Goal: Task Accomplishment & Management: Complete application form

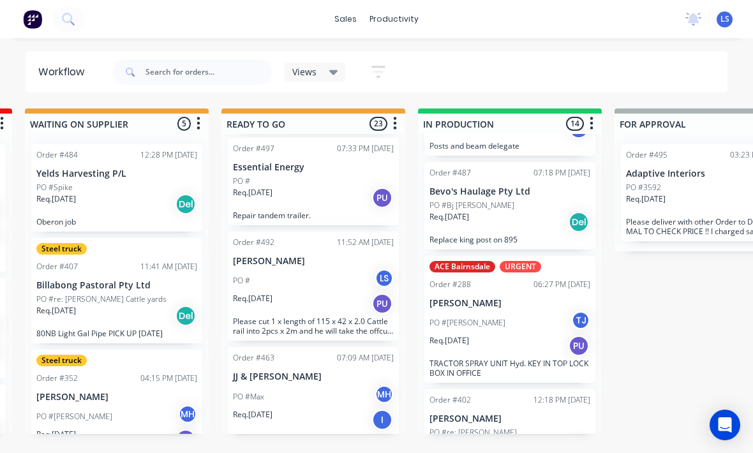
scroll to position [98, 0]
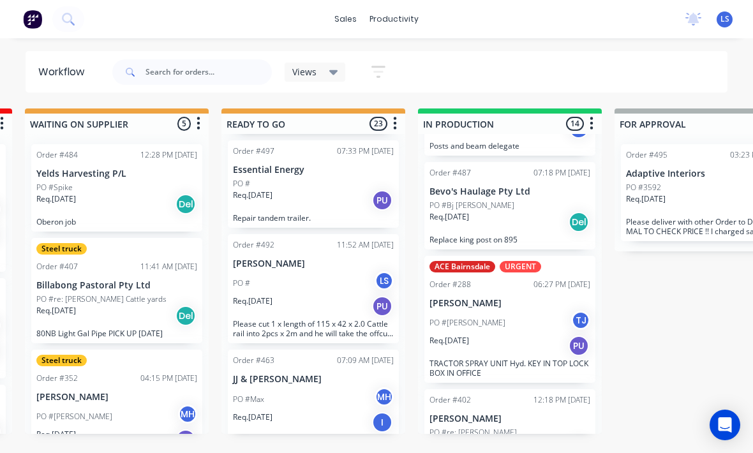
click at [340, 178] on div "PO #" at bounding box center [313, 183] width 161 height 11
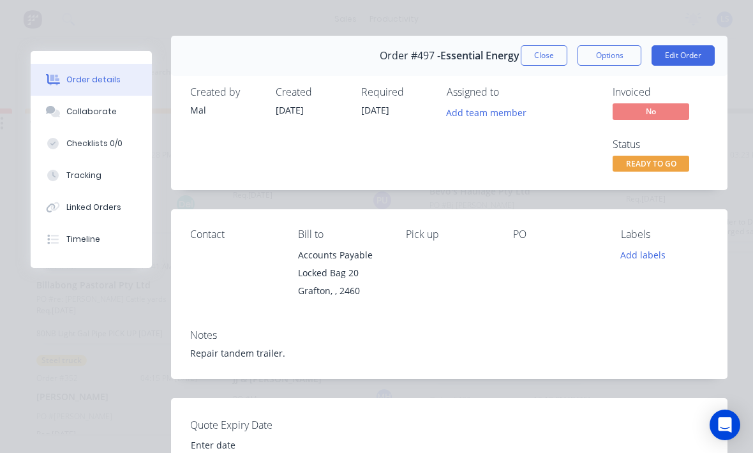
scroll to position [13, 0]
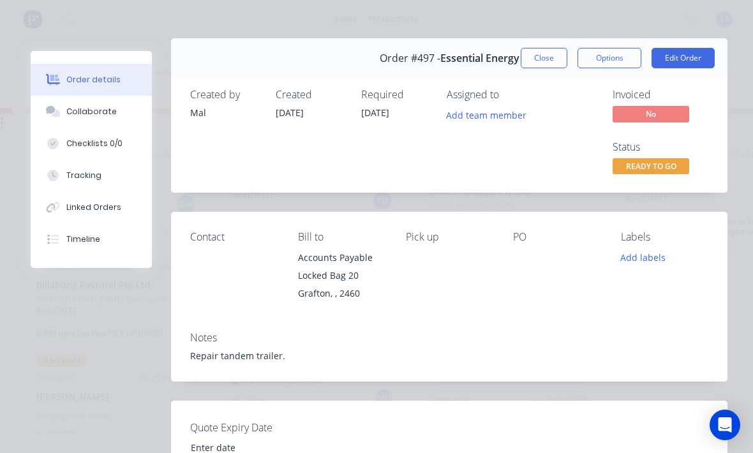
click at [554, 57] on button "Close" at bounding box center [544, 58] width 47 height 20
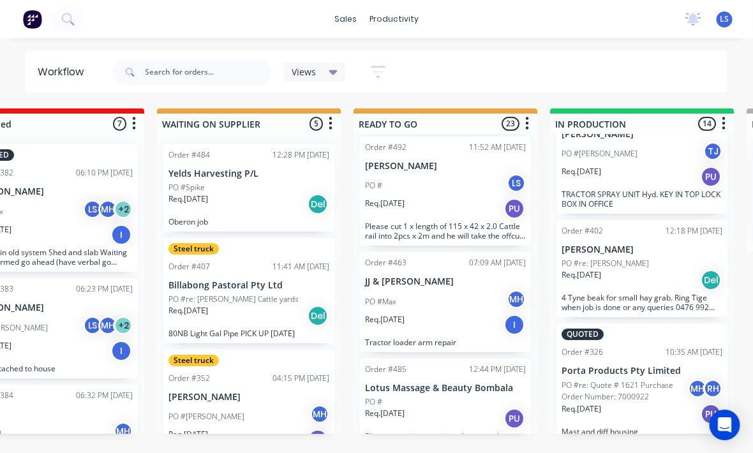
scroll to position [0, 263]
click at [211, 67] on input "text" at bounding box center [208, 72] width 126 height 26
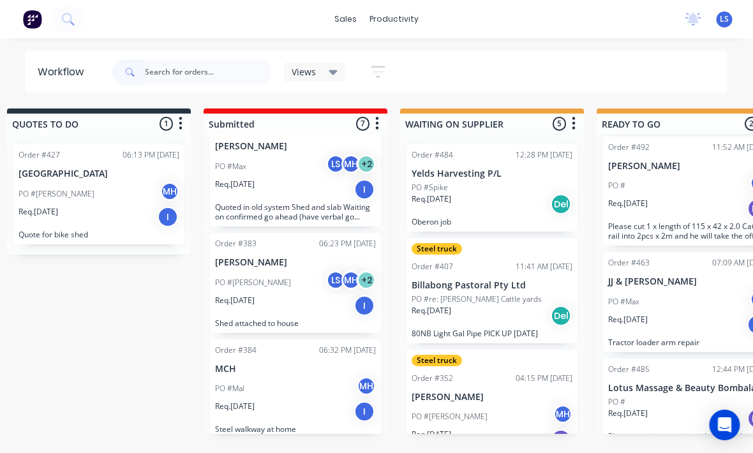
scroll to position [0, 0]
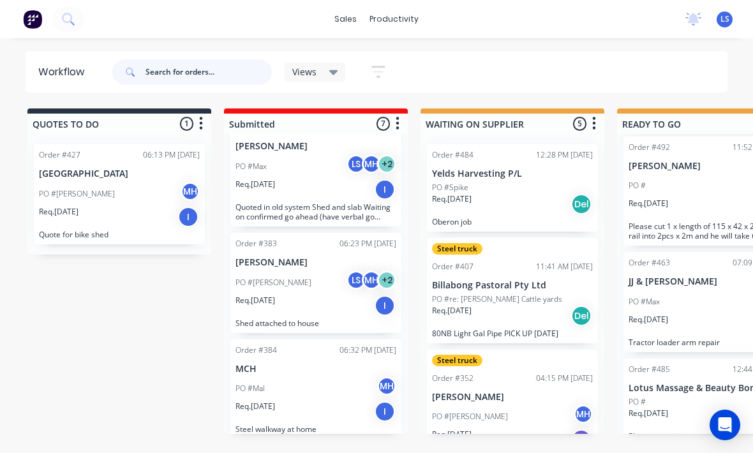
click at [159, 75] on input "text" at bounding box center [208, 72] width 126 height 26
type input "[PERSON_NAME]"
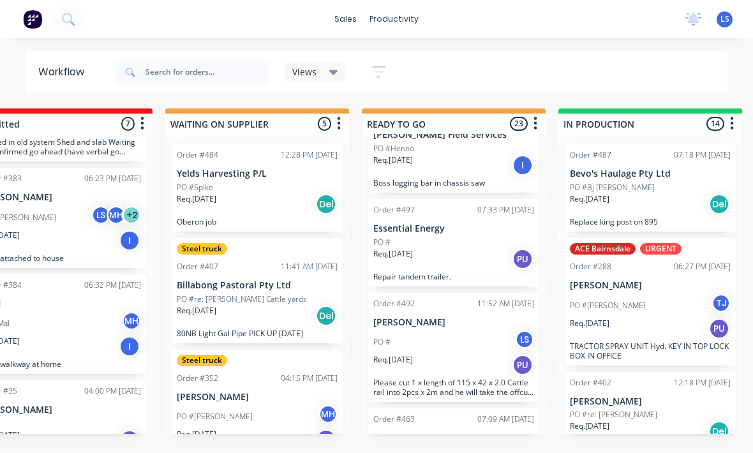
scroll to position [38, 0]
click at [160, 64] on input "text" at bounding box center [208, 72] width 126 height 26
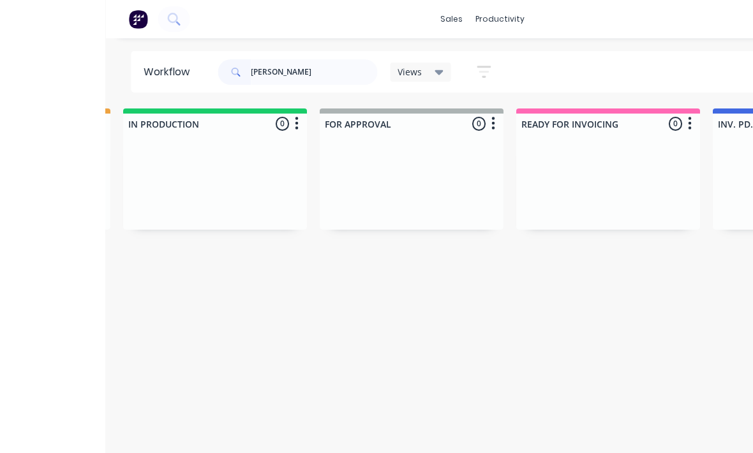
scroll to position [0, 796]
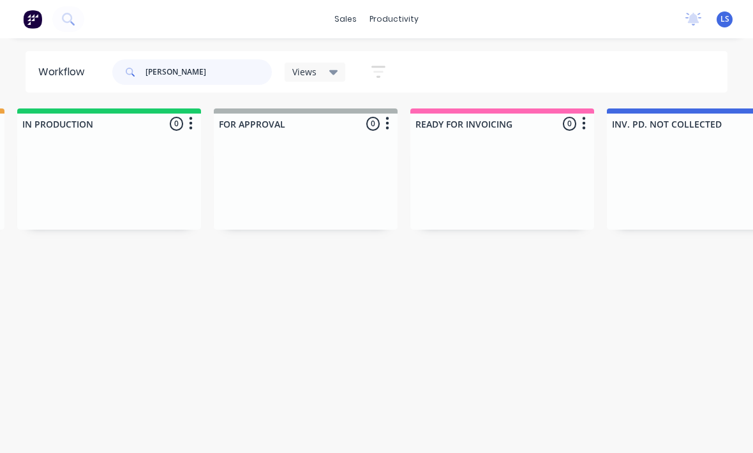
type input "[PERSON_NAME]"
click at [68, 25] on icon at bounding box center [68, 19] width 12 height 12
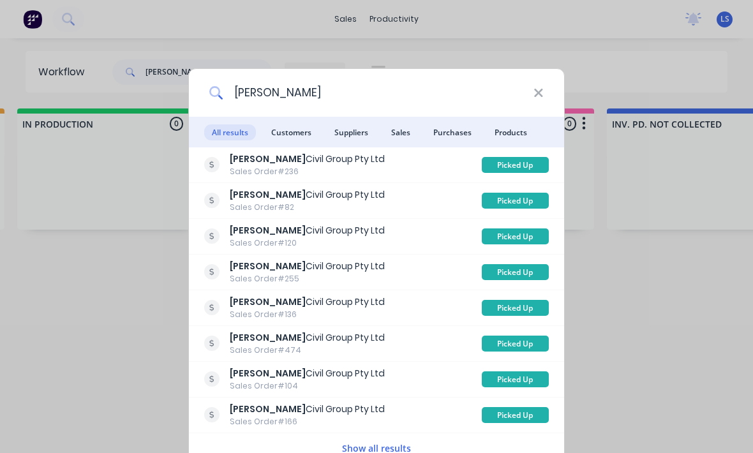
type input "[PERSON_NAME]"
click at [293, 132] on span "Customers" at bounding box center [291, 132] width 56 height 16
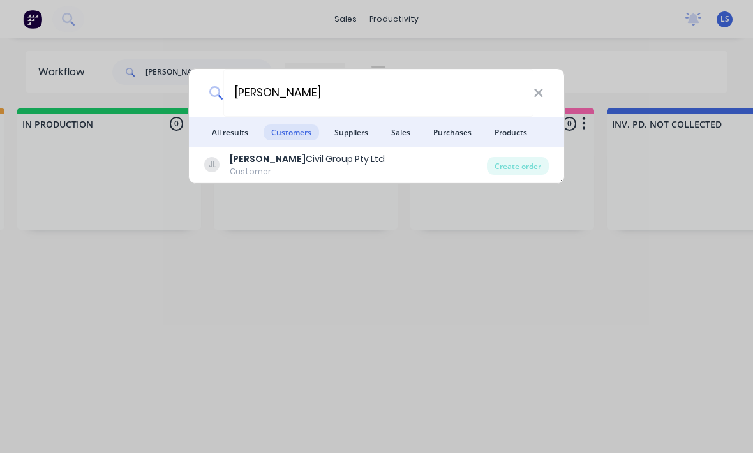
click at [527, 168] on div "Create order" at bounding box center [518, 166] width 62 height 18
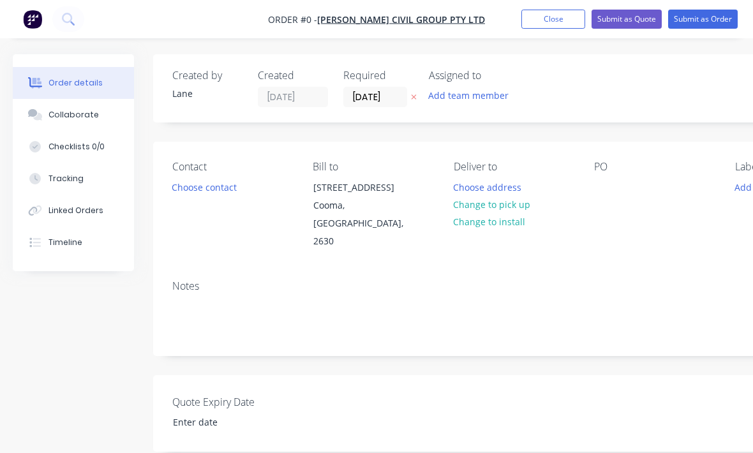
click at [606, 203] on div "PO" at bounding box center [654, 206] width 120 height 90
click at [614, 190] on div at bounding box center [604, 187] width 20 height 19
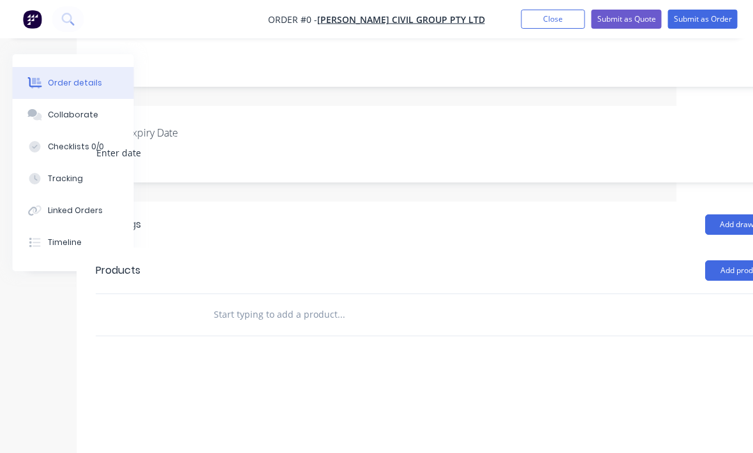
scroll to position [269, 88]
click at [191, 303] on div "Order details Collaborate Checklists 0/0 Tracking Linked Orders Timeline Order …" at bounding box center [355, 174] width 887 height 778
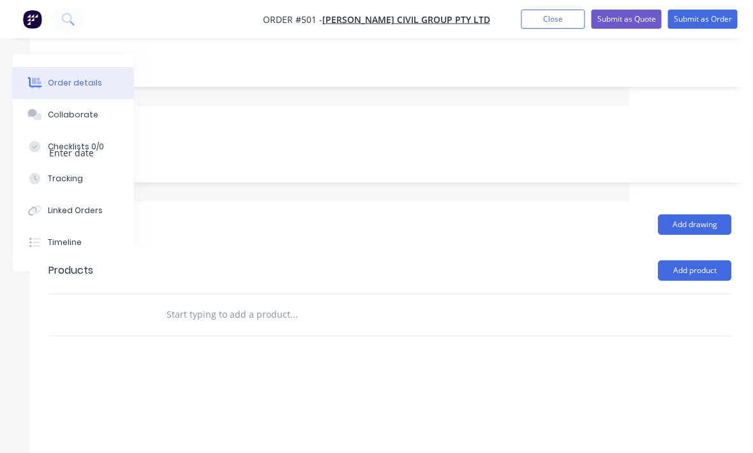
scroll to position [269, 134]
click at [699, 260] on button "Add product" at bounding box center [684, 270] width 73 height 20
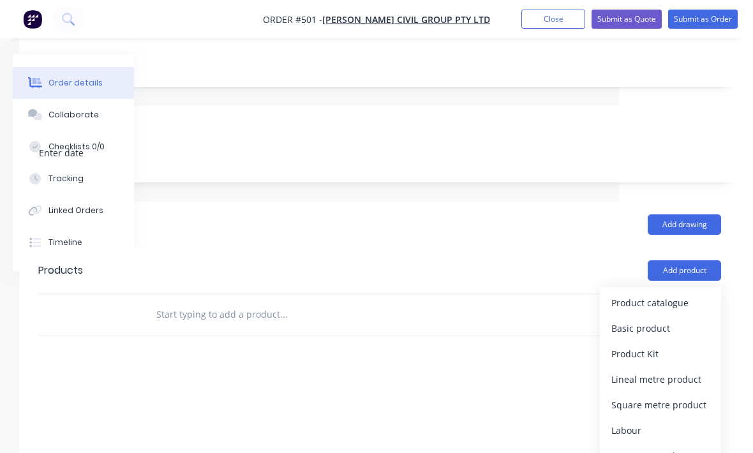
click at [665, 319] on div "Basic product" at bounding box center [660, 328] width 98 height 19
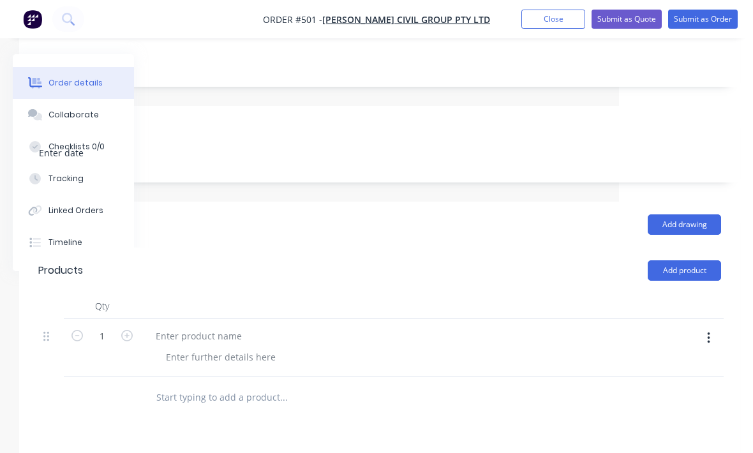
click at [715, 327] on button "button" at bounding box center [708, 338] width 30 height 23
click at [635, 413] on div "Delete" at bounding box center [663, 422] width 98 height 19
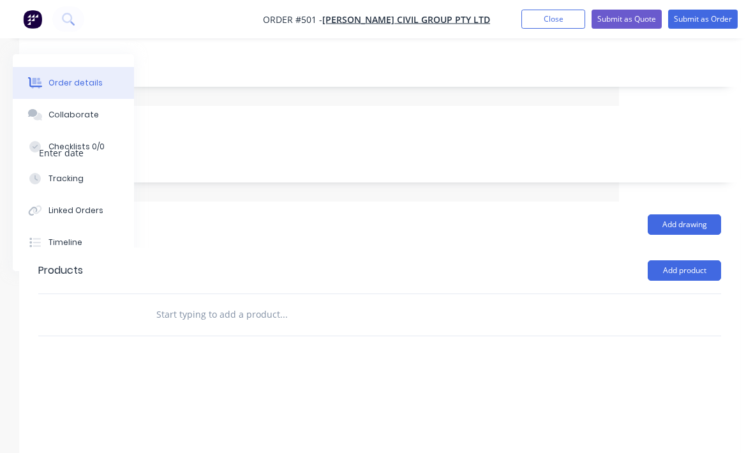
click at [694, 260] on button "Add product" at bounding box center [684, 270] width 73 height 20
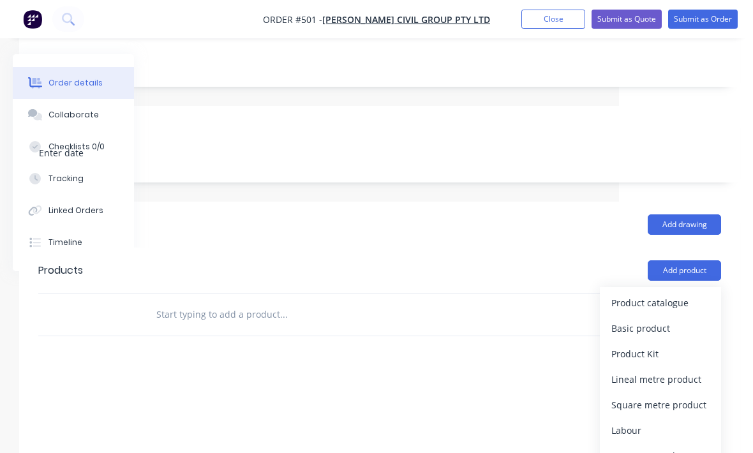
click at [666, 293] on div "Product catalogue" at bounding box center [660, 302] width 98 height 19
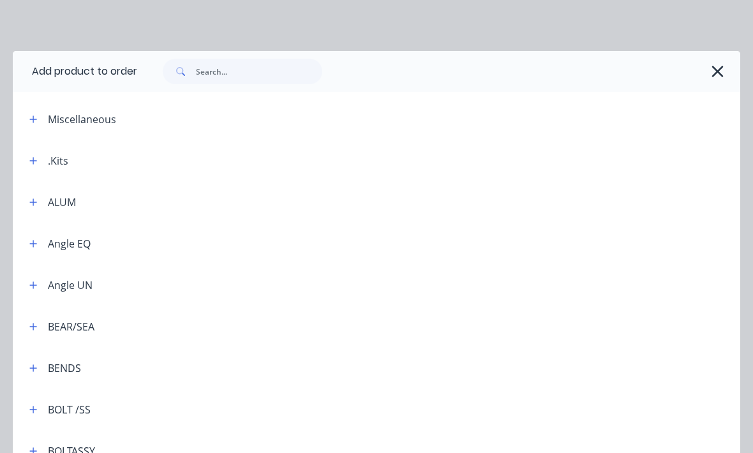
click at [194, 75] on span at bounding box center [179, 72] width 33 height 26
click at [208, 80] on input "text" at bounding box center [259, 72] width 126 height 26
type input "Bright"
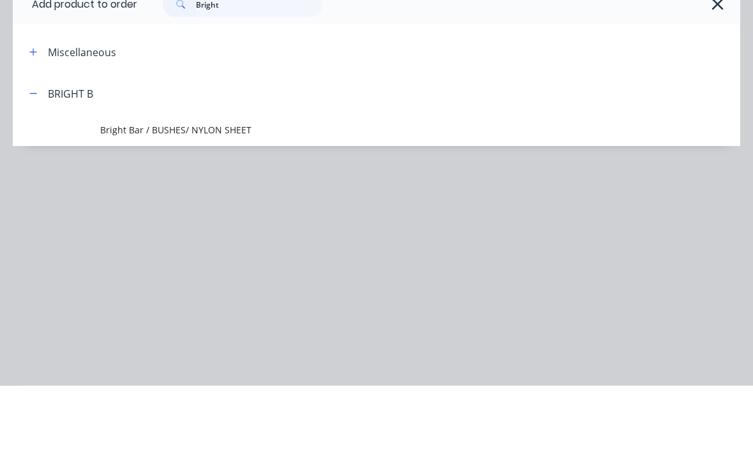
click at [125, 190] on span "Bright Bar / BUSHES/ NYLON SHEET" at bounding box center [356, 196] width 512 height 13
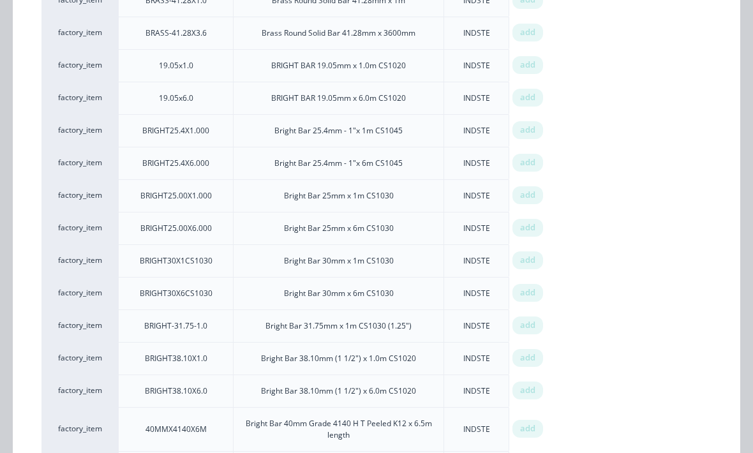
scroll to position [246, 0]
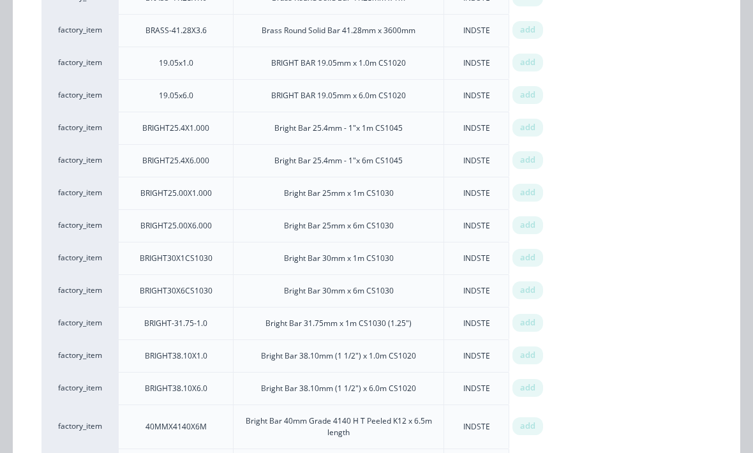
click at [532, 320] on span "add" at bounding box center [527, 322] width 15 height 13
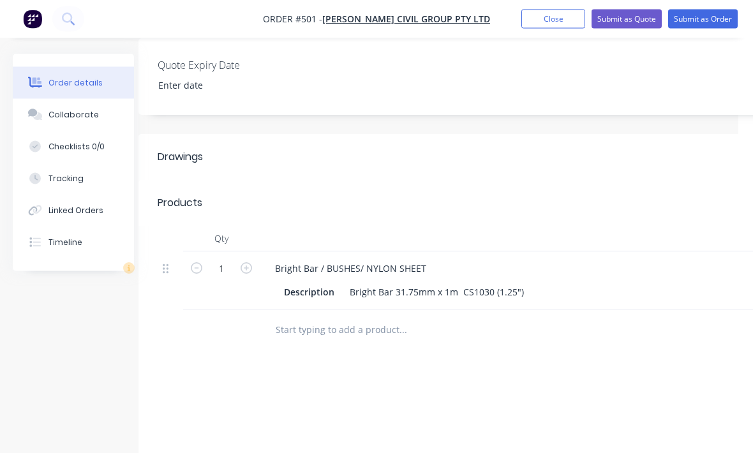
scroll to position [336, 0]
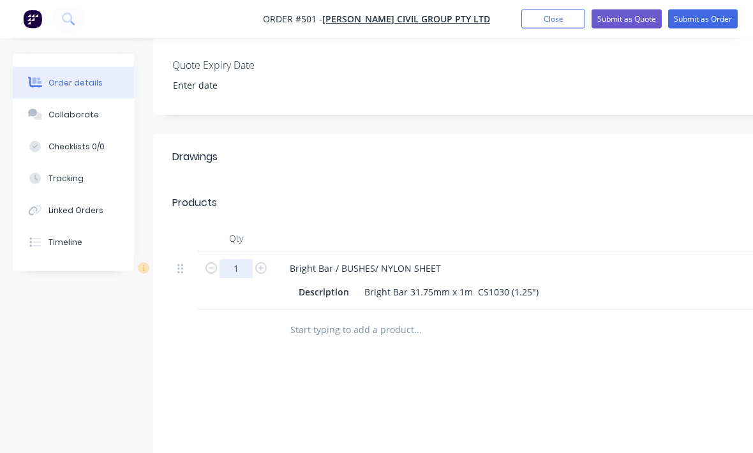
click at [243, 260] on input "1" at bounding box center [235, 269] width 33 height 19
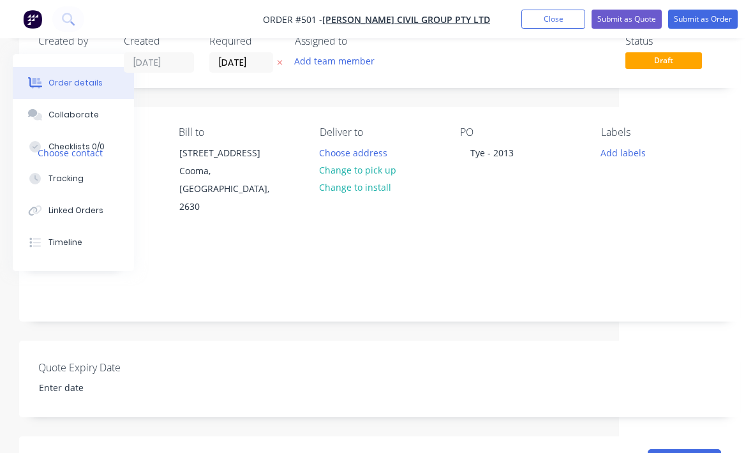
scroll to position [27, 134]
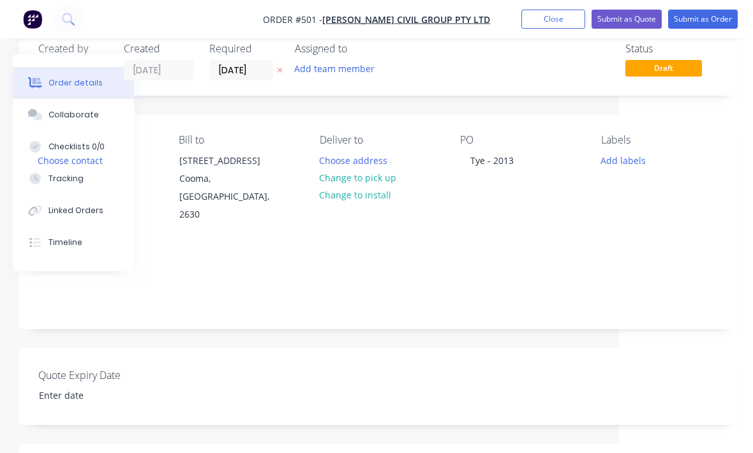
click at [710, 27] on button "Submit as Order" at bounding box center [703, 19] width 70 height 19
type input "0.5"
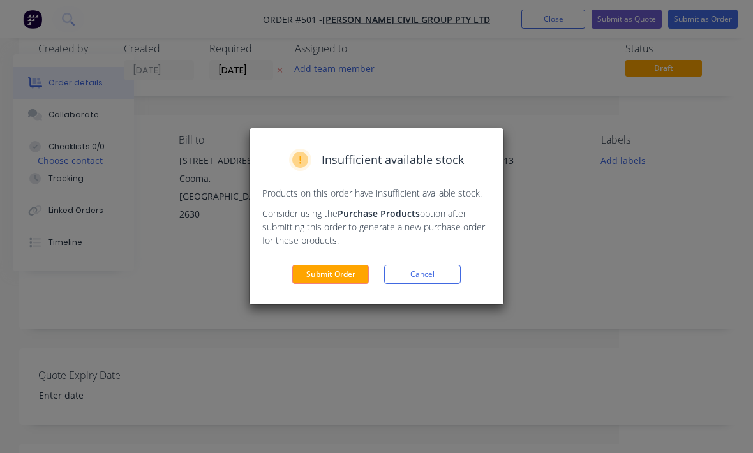
click at [343, 272] on button "Submit Order" at bounding box center [330, 274] width 77 height 19
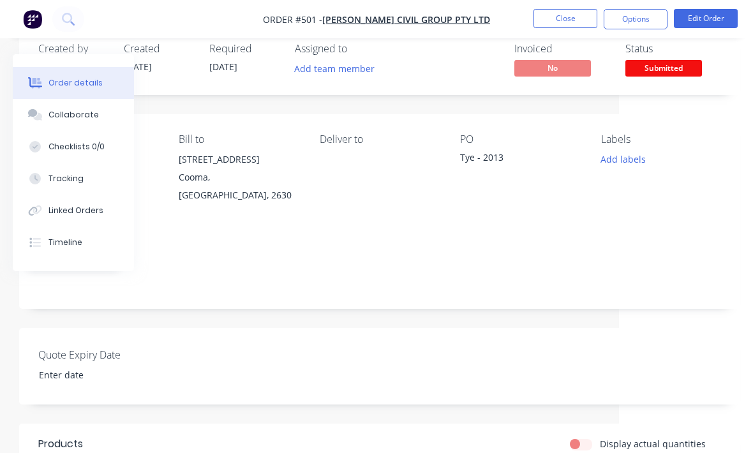
click at [681, 60] on span "Submitted" at bounding box center [663, 68] width 77 height 16
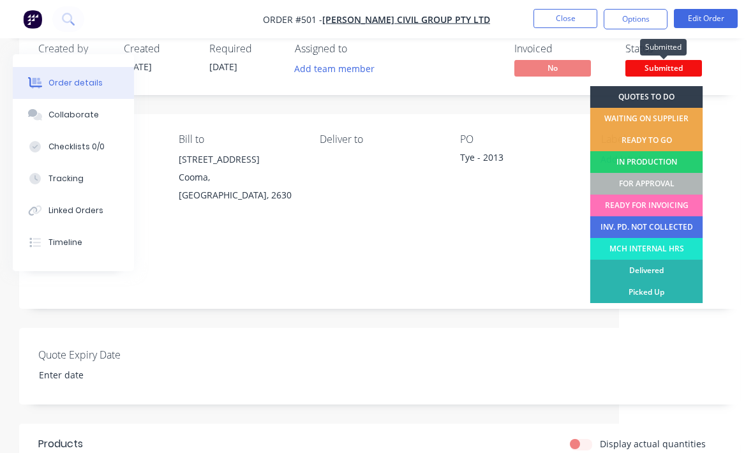
click at [673, 181] on div "FOR APPROVAL" at bounding box center [646, 184] width 113 height 22
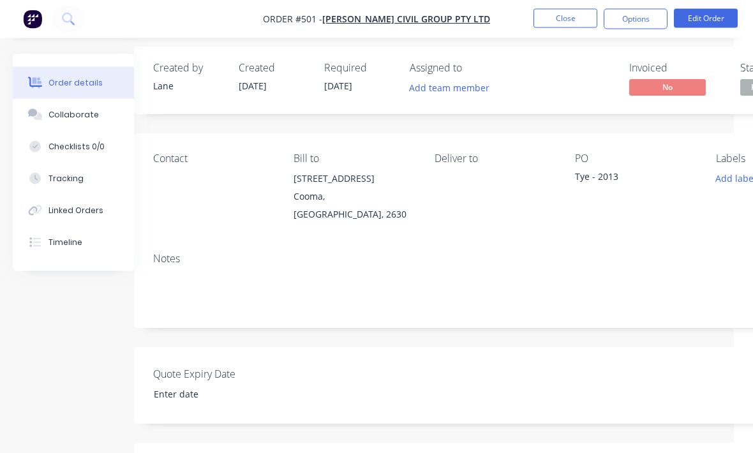
scroll to position [0, 19]
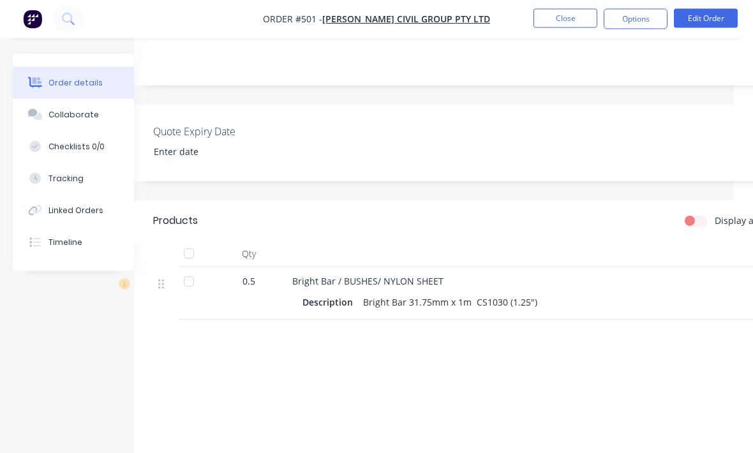
click at [556, 17] on button "Close" at bounding box center [565, 18] width 64 height 19
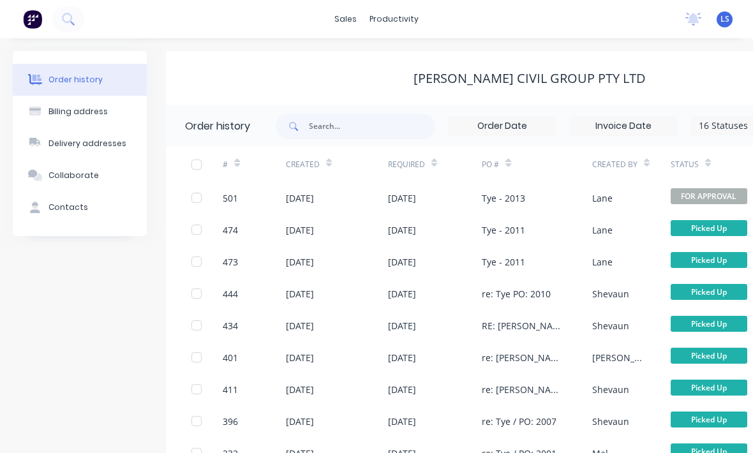
click at [718, 197] on span "FOR APPROVAL" at bounding box center [709, 196] width 77 height 16
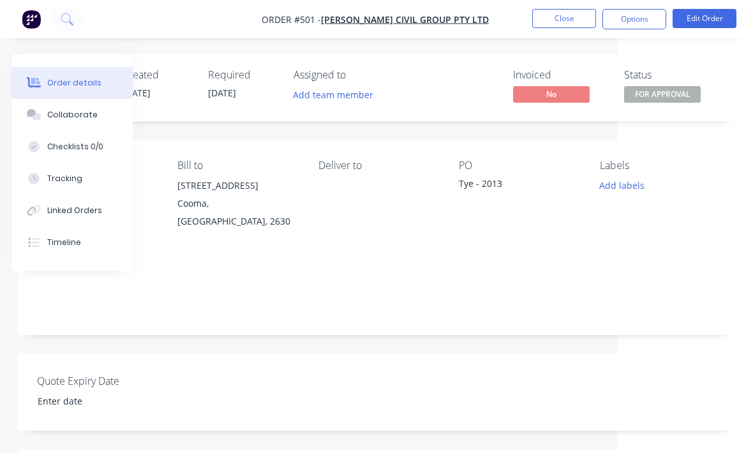
scroll to position [0, 134]
click at [716, 15] on button "Edit Order" at bounding box center [706, 18] width 64 height 19
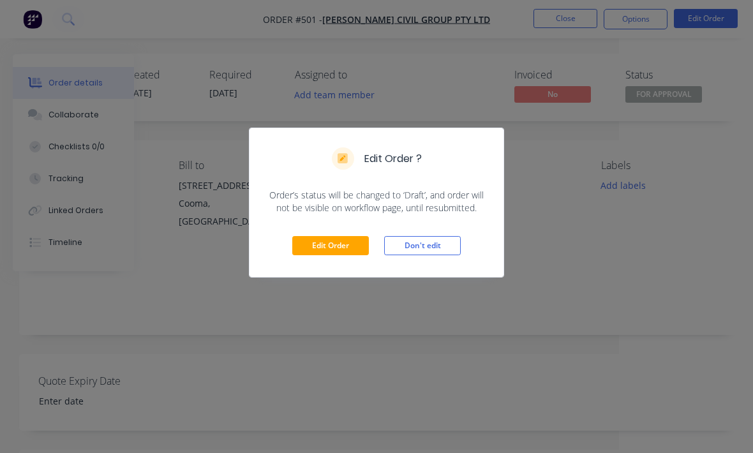
click at [336, 253] on button "Edit Order" at bounding box center [330, 245] width 77 height 19
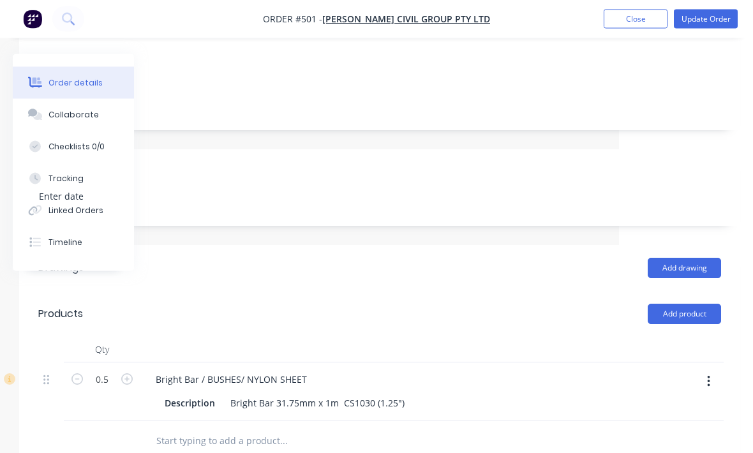
scroll to position [285, 134]
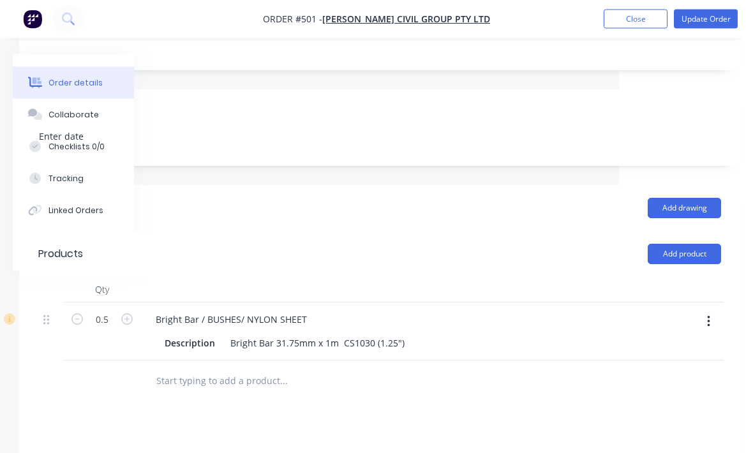
click at [699, 244] on button "Add product" at bounding box center [684, 254] width 73 height 20
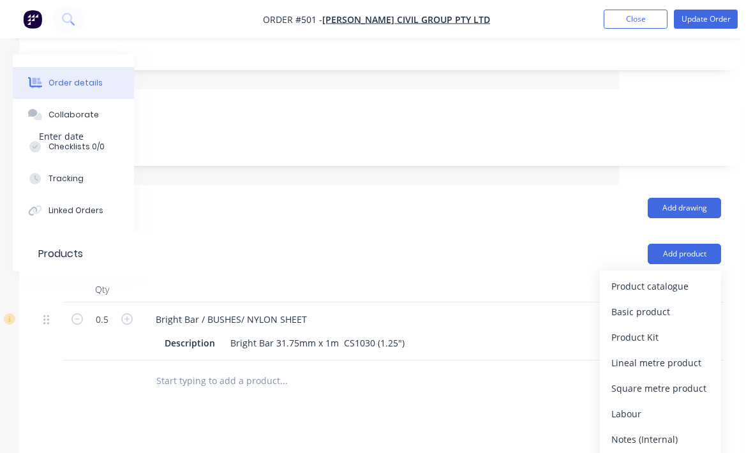
click at [649, 277] on div "Product catalogue" at bounding box center [660, 286] width 98 height 19
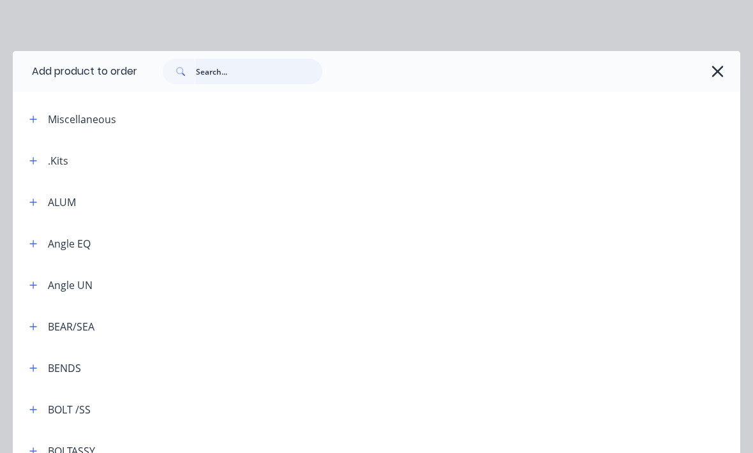
click at [226, 75] on input "text" at bounding box center [259, 72] width 126 height 26
type input "Rods"
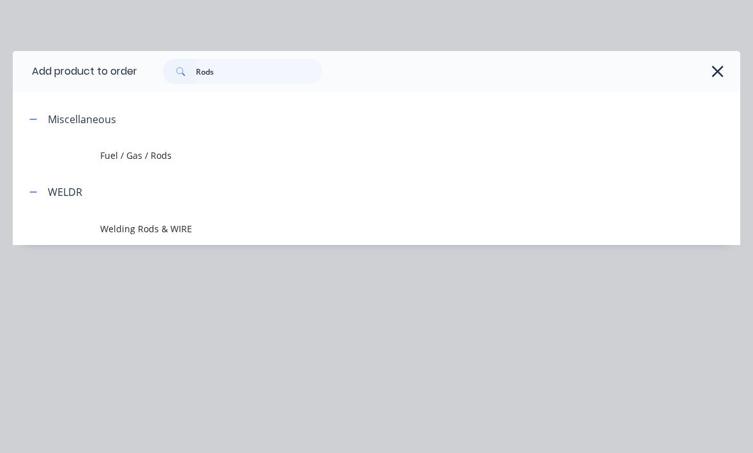
click at [129, 230] on span "Welding Rods & WIRE" at bounding box center [356, 228] width 512 height 13
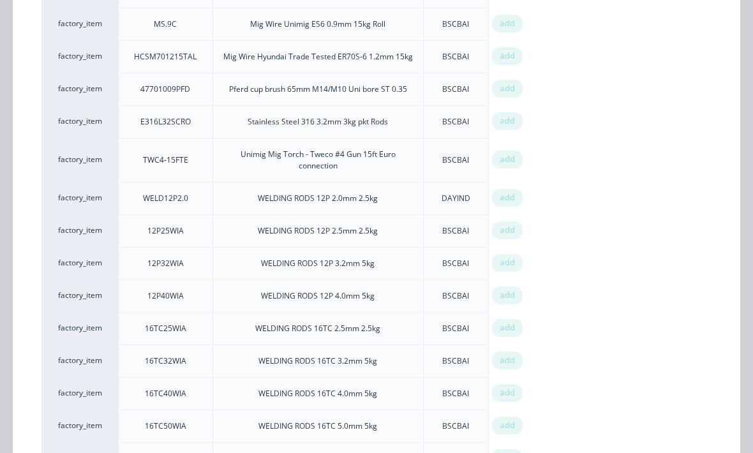
scroll to position [1135, 0]
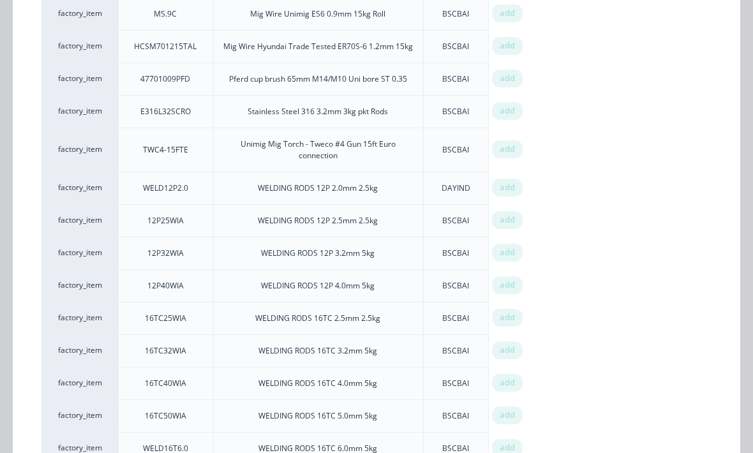
click at [512, 376] on span "add" at bounding box center [507, 382] width 15 height 13
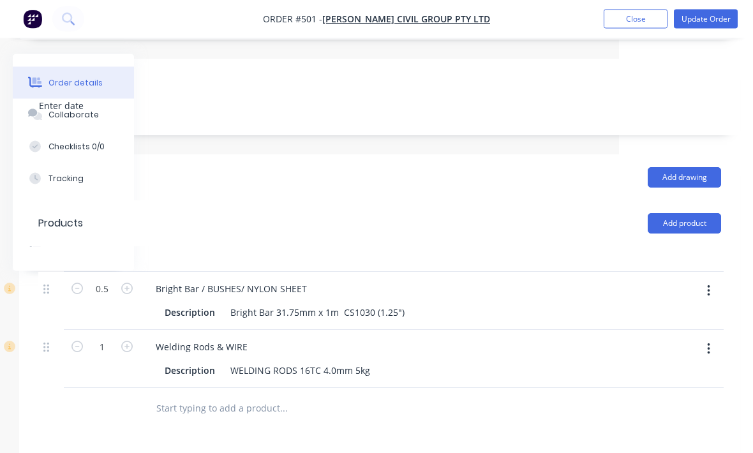
scroll to position [316, 134]
